Goal: Find specific page/section: Find specific page/section

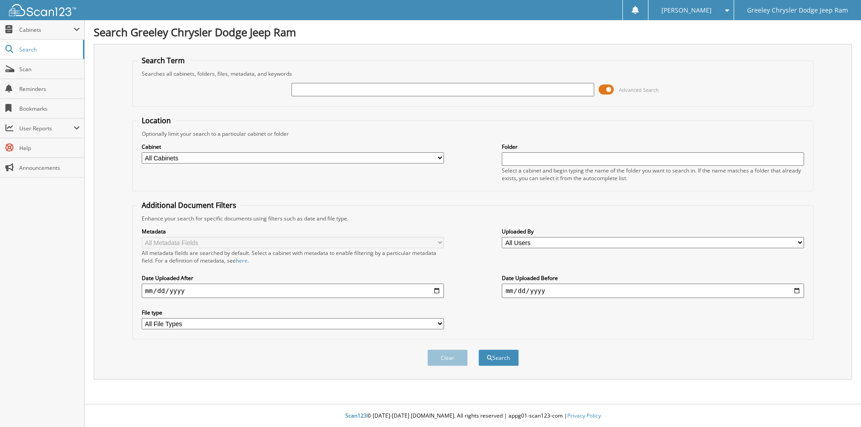
click at [416, 88] on input "text" at bounding box center [443, 89] width 302 height 13
type input "s"
type input "SG554726"
click at [479, 350] on button "Search" at bounding box center [499, 358] width 40 height 17
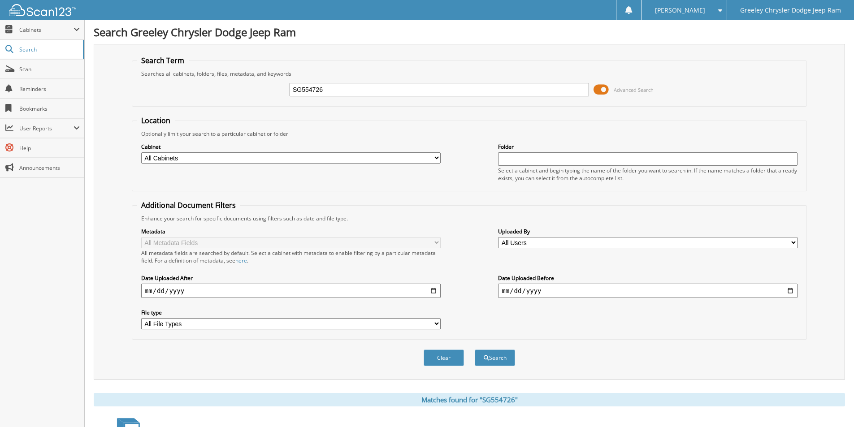
scroll to position [179, 0]
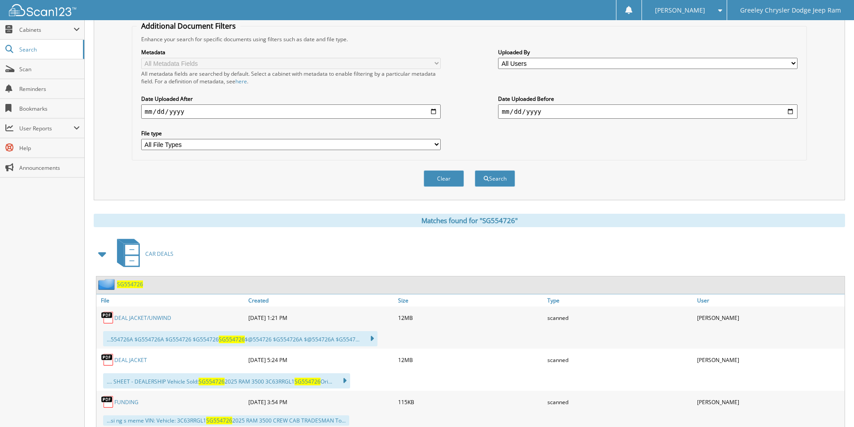
click at [126, 283] on span "SG554726" at bounding box center [130, 285] width 26 height 8
